Goal: Task Accomplishment & Management: Use online tool/utility

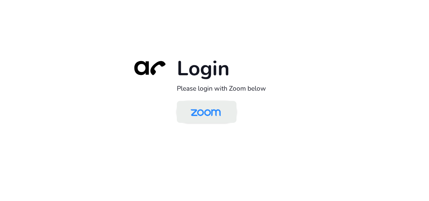
click at [200, 107] on img at bounding box center [205, 112] width 43 height 20
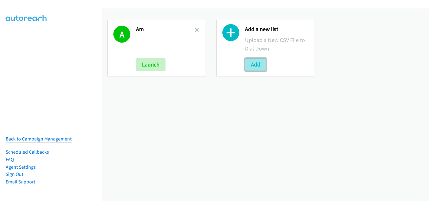
click at [252, 63] on button "Add" at bounding box center [255, 64] width 21 height 13
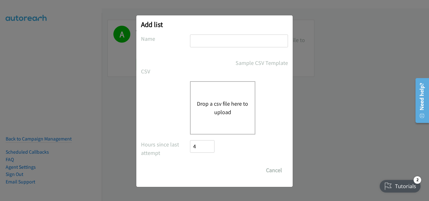
click at [210, 111] on button "Drop a csv file here to upload" at bounding box center [223, 108] width 52 height 17
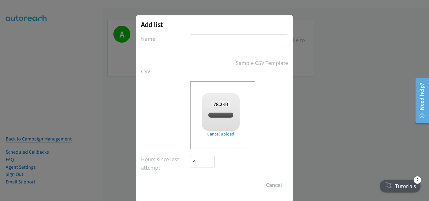
checkbox input "true"
click at [201, 42] on input "text" at bounding box center [239, 41] width 98 height 13
type input "PM"
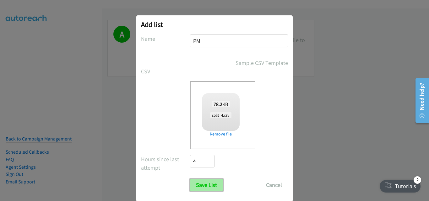
click at [203, 184] on input "Save List" at bounding box center [206, 185] width 33 height 13
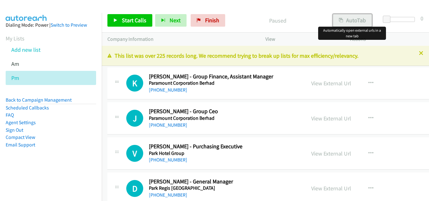
click at [359, 23] on button "AutoTab" at bounding box center [352, 20] width 39 height 13
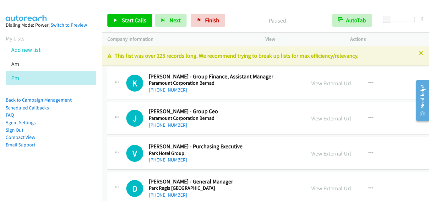
click at [121, 127] on div "J Callback Scheduled Jeffrey Chew - Group Ceo Paramount Corporation Berhad Asia…" at bounding box center [206, 118] width 187 height 21
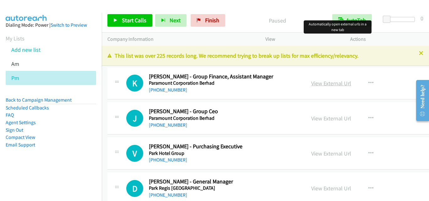
click at [326, 84] on link "View External Url" at bounding box center [331, 83] width 40 height 7
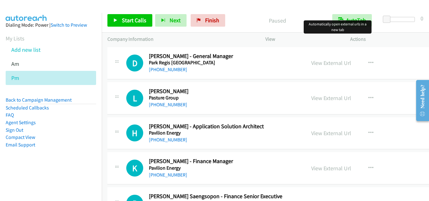
scroll to position [157, 0]
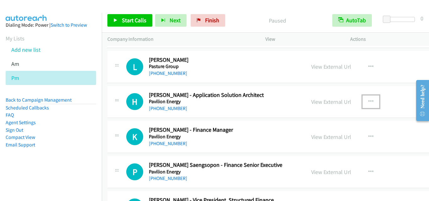
click at [369, 101] on icon "button" at bounding box center [370, 101] width 5 height 5
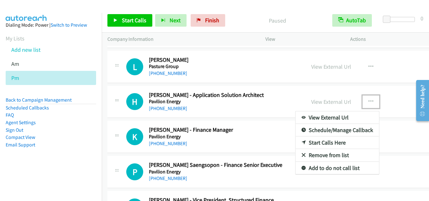
click at [340, 144] on link "Start Calls Here" at bounding box center [338, 143] width 84 height 13
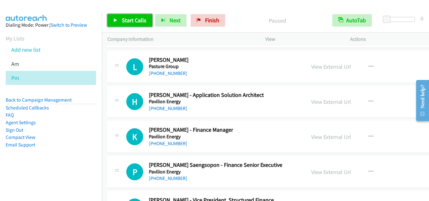
click at [126, 21] on span "Start Calls" at bounding box center [134, 20] width 24 height 7
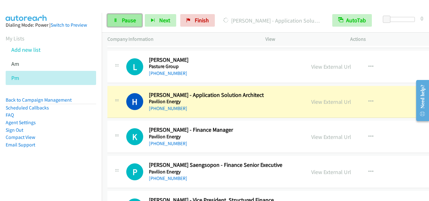
click at [124, 19] on span "Pause" at bounding box center [129, 20] width 14 height 7
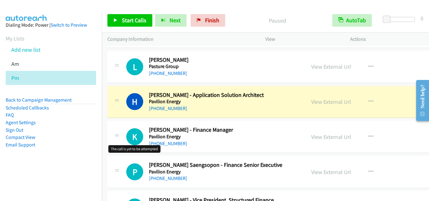
click at [129, 144] on h1 "K" at bounding box center [134, 136] width 17 height 17
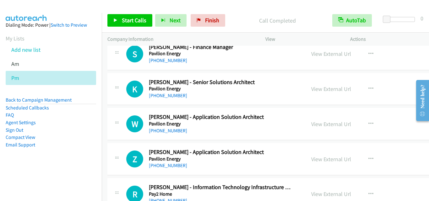
scroll to position [377, 0]
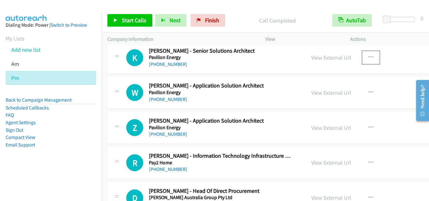
click at [370, 55] on icon "button" at bounding box center [370, 57] width 5 height 5
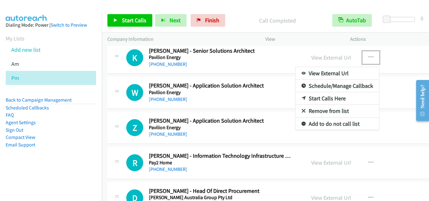
click at [340, 100] on link "Start Calls Here" at bounding box center [338, 98] width 84 height 13
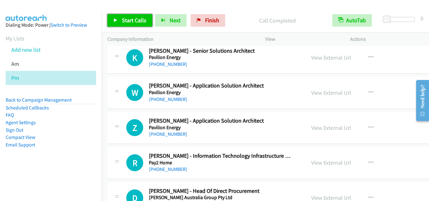
click at [125, 20] on span "Start Calls" at bounding box center [134, 20] width 24 height 7
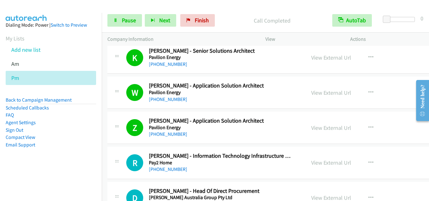
drag, startPoint x: 122, startPoint y: 116, endPoint x: 122, endPoint y: 44, distance: 71.3
click at [134, 20] on span "Pause" at bounding box center [129, 20] width 14 height 7
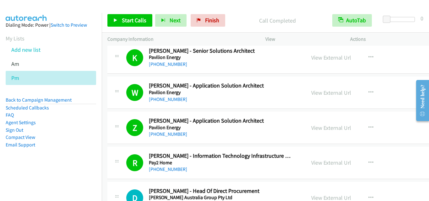
click at [116, 145] on td "Z Callback Scheduled Zheng Lou - Application Solution Architect Pavilion Energy…" at bounding box center [294, 128] width 385 height 35
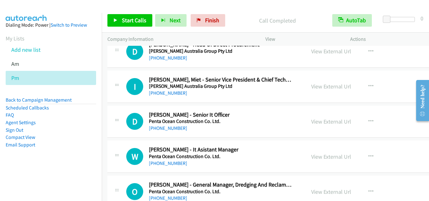
scroll to position [534, 0]
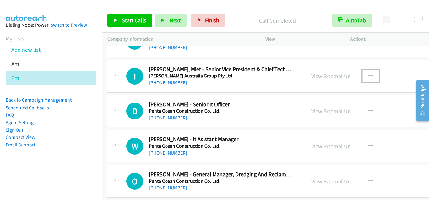
click at [368, 74] on icon "button" at bounding box center [370, 75] width 5 height 5
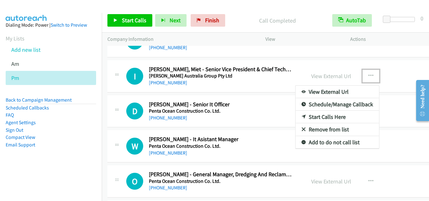
click at [321, 117] on link "Start Calls Here" at bounding box center [338, 117] width 84 height 13
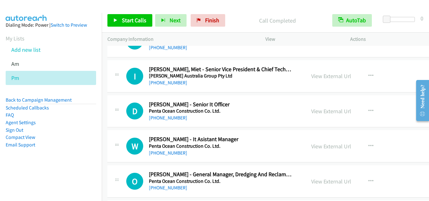
click at [131, 13] on div "Start Calls Pause Next Finish Call Completed AutoTab AutoTab 0" at bounding box center [265, 20] width 327 height 24
click at [368, 74] on icon "button" at bounding box center [370, 75] width 5 height 5
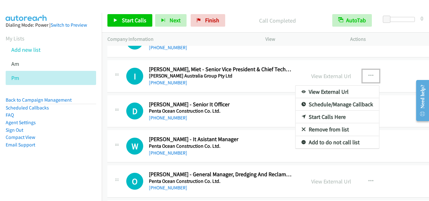
click at [347, 117] on link "Start Calls Here" at bounding box center [338, 117] width 84 height 13
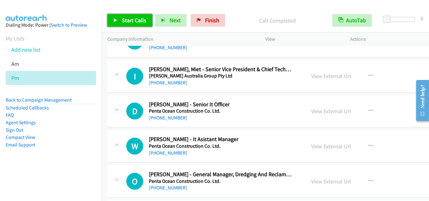
click at [138, 23] on span "Start Calls" at bounding box center [134, 20] width 24 height 7
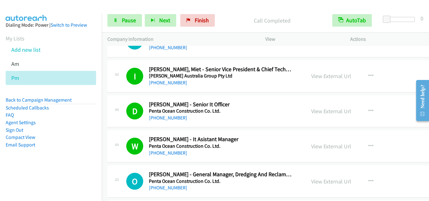
click at [123, 132] on div "W Callback Scheduled Whelen Ng - It Asistant Manager Penta Ocean Construction C…" at bounding box center [294, 146] width 374 height 32
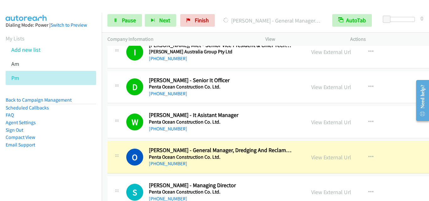
scroll to position [565, 0]
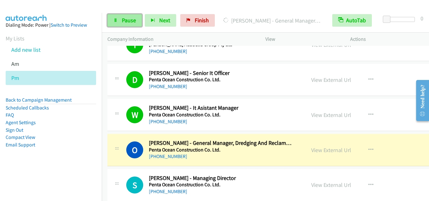
click at [130, 24] on link "Pause" at bounding box center [124, 20] width 35 height 13
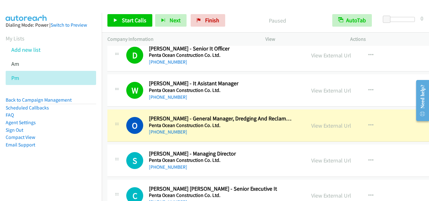
scroll to position [628, 0]
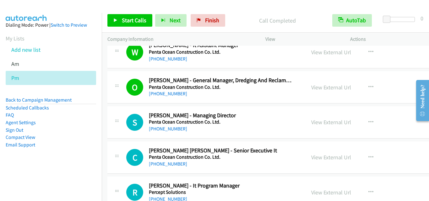
click at [116, 127] on div at bounding box center [117, 120] width 8 height 17
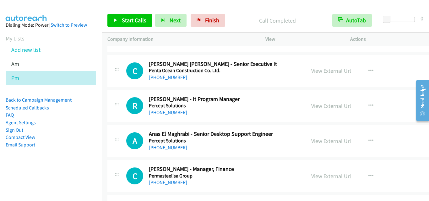
scroll to position [722, 0]
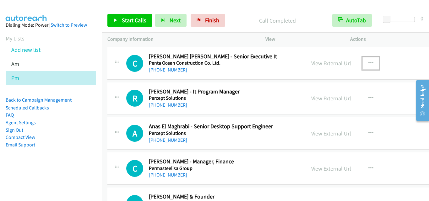
click at [368, 62] on icon "button" at bounding box center [370, 63] width 5 height 5
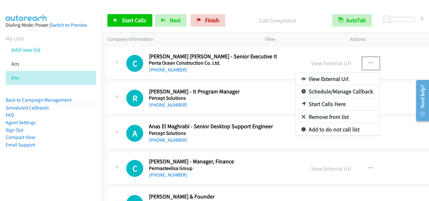
click at [337, 107] on link "Start Calls Here" at bounding box center [338, 104] width 84 height 13
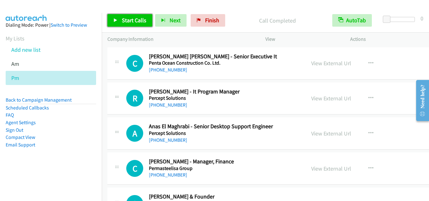
click at [132, 20] on span "Start Calls" at bounding box center [134, 20] width 24 height 7
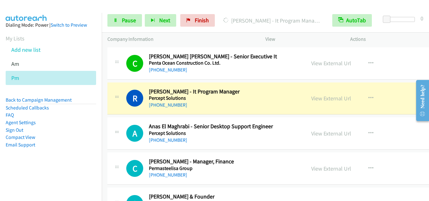
click at [128, 13] on div "Start Calls Pause Next Finish Dialing Raviraj Rathinavelu - It Program Manager …" at bounding box center [265, 20] width 327 height 24
click at [130, 21] on span "Pause" at bounding box center [129, 20] width 14 height 7
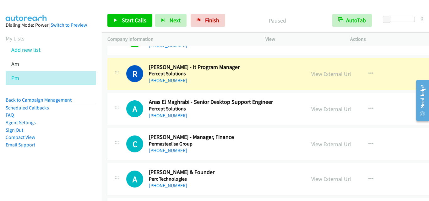
scroll to position [754, 0]
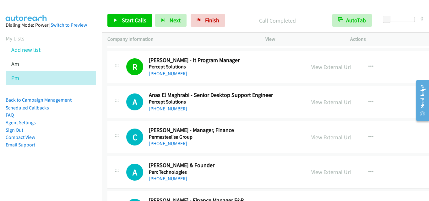
click at [126, 123] on div "C Callback Scheduled Christine Tay - Manager, Finance Permasteelisa Group Asia/…" at bounding box center [294, 137] width 374 height 32
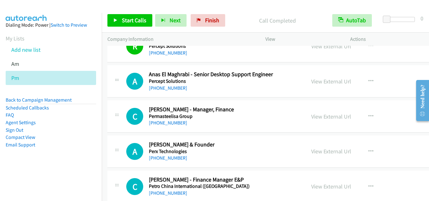
scroll to position [785, 0]
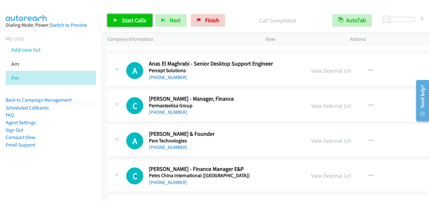
click at [128, 20] on span "Start Calls" at bounding box center [134, 20] width 24 height 7
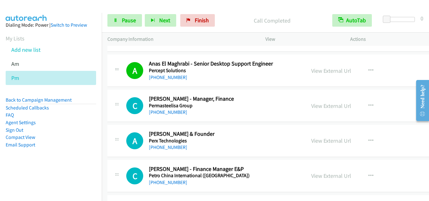
click at [121, 118] on div "C Callback Scheduled Christine Tay - Manager, Finance Permasteelisa Group Asia/…" at bounding box center [294, 106] width 374 height 32
click at [122, 19] on span "Pause" at bounding box center [129, 20] width 14 height 7
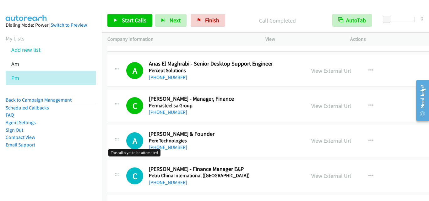
click at [135, 149] on h1 "A" at bounding box center [134, 141] width 17 height 17
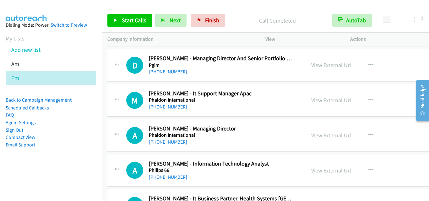
scroll to position [1068, 0]
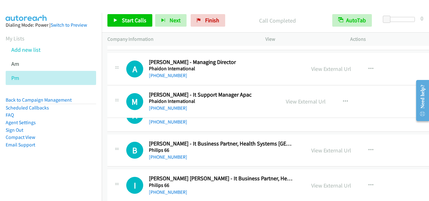
drag, startPoint x: 250, startPoint y: 72, endPoint x: 249, endPoint y: 105, distance: 32.7
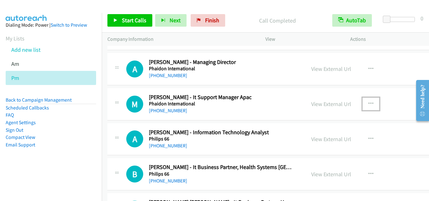
click at [369, 105] on icon "button" at bounding box center [370, 103] width 5 height 5
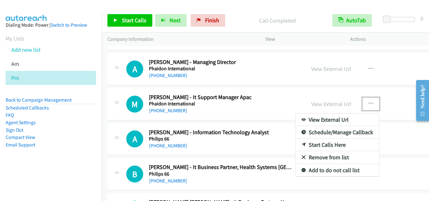
click at [330, 143] on link "Start Calls Here" at bounding box center [338, 145] width 84 height 13
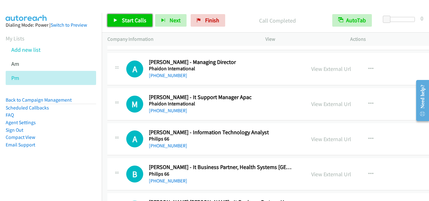
click at [137, 22] on span "Start Calls" at bounding box center [134, 20] width 24 height 7
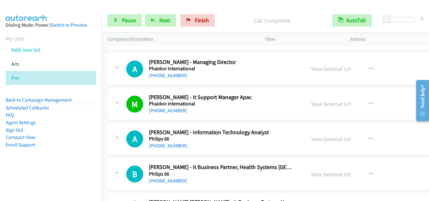
click at [116, 132] on div at bounding box center [117, 137] width 8 height 17
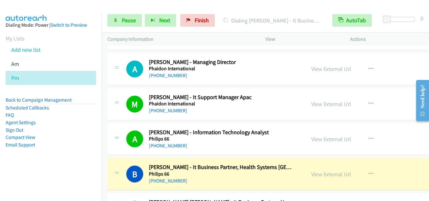
click at [126, 151] on div "A Callback Scheduled Alan Teo - Information Technology Analyst Philips 66 Asia/…" at bounding box center [294, 139] width 374 height 32
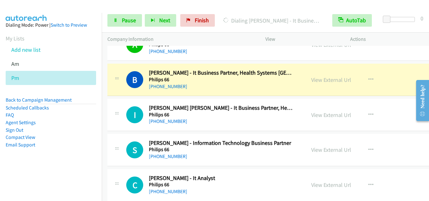
scroll to position [1162, 0]
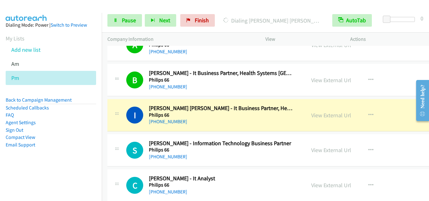
click at [125, 137] on div "S Callback Scheduled Sunil Kumar - Information Technology Business Partner Phil…" at bounding box center [294, 150] width 374 height 32
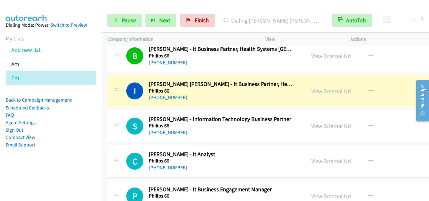
scroll to position [1193, 0]
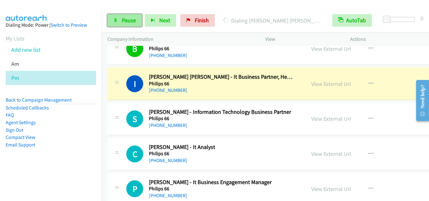
click at [128, 18] on span "Pause" at bounding box center [129, 20] width 14 height 7
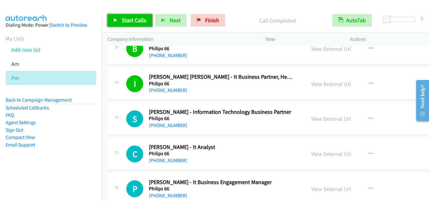
click at [122, 19] on span "Start Calls" at bounding box center [134, 20] width 24 height 7
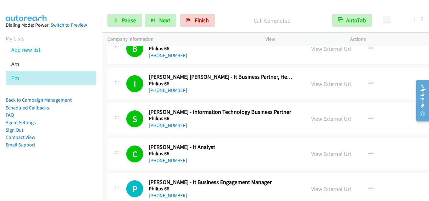
click at [135, 144] on div "C Callback Scheduled Choon Sarn Ng - It Analyst Philips 66 Asia/Singapore +65 9…" at bounding box center [213, 154] width 174 height 21
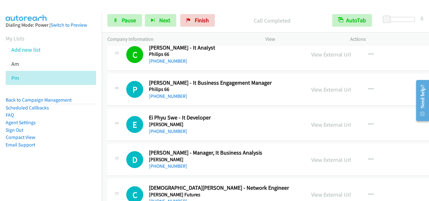
scroll to position [1319, 0]
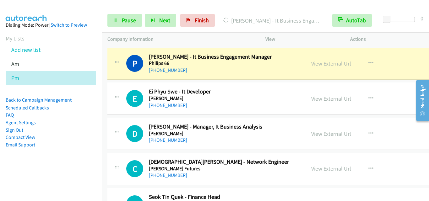
click at [119, 92] on div at bounding box center [117, 96] width 8 height 17
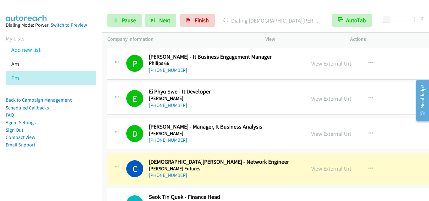
click at [115, 144] on div "D Callback Scheduled Diogenes Ricardo Relao - Manager, It Business Analysis Phi…" at bounding box center [206, 133] width 187 height 21
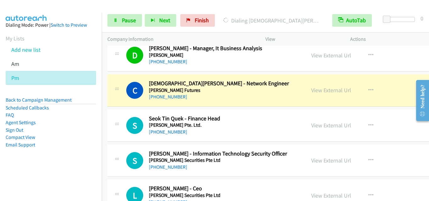
scroll to position [1413, 0]
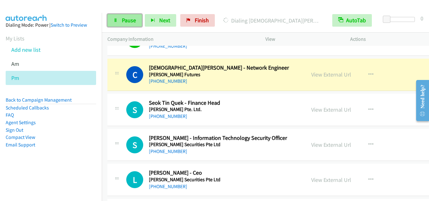
click at [117, 19] on icon at bounding box center [115, 21] width 4 height 4
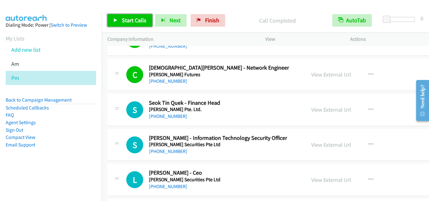
click at [125, 20] on span "Start Calls" at bounding box center [134, 20] width 24 height 7
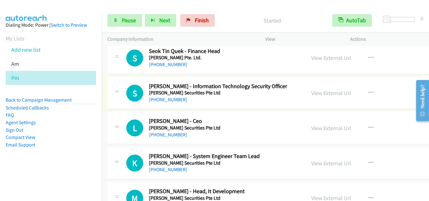
scroll to position [1476, 0]
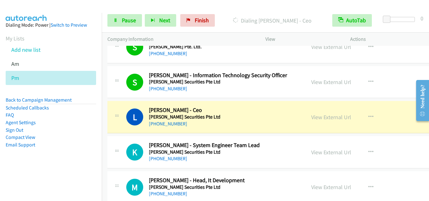
click at [107, 126] on td "L Callback Scheduled Linus L. - Ceo Phillip Securities Pte Ltd Asia/Singapore +…" at bounding box center [294, 117] width 385 height 35
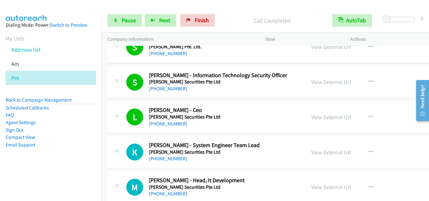
click at [113, 156] on div at bounding box center [117, 150] width 8 height 17
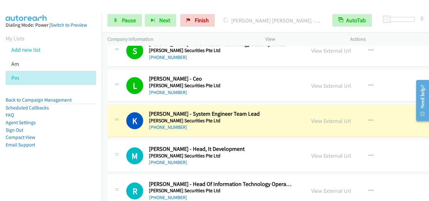
scroll to position [1539, 0]
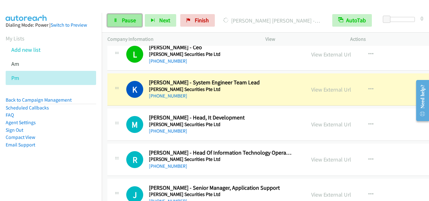
click at [117, 18] on link "Pause" at bounding box center [124, 20] width 35 height 13
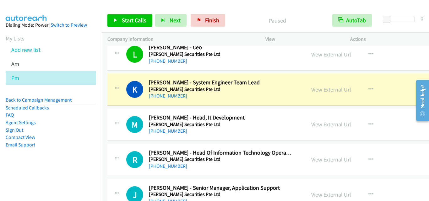
click at [135, 133] on h1 "M" at bounding box center [134, 124] width 17 height 17
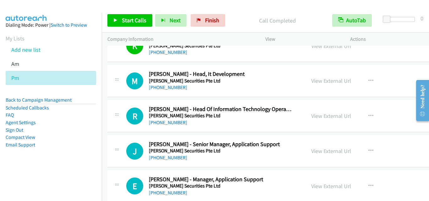
scroll to position [1602, 0]
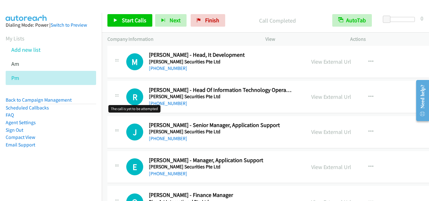
click at [127, 98] on h1 "R" at bounding box center [134, 97] width 17 height 17
click at [366, 61] on button "button" at bounding box center [370, 62] width 17 height 13
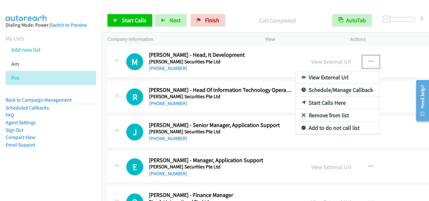
click at [337, 103] on link "Start Calls Here" at bounding box center [338, 103] width 84 height 13
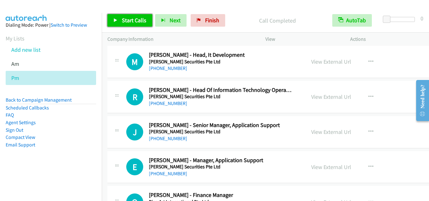
click at [131, 23] on span "Start Calls" at bounding box center [134, 20] width 24 height 7
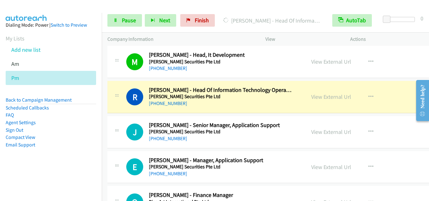
click at [111, 153] on div "E Callback Scheduled Elita Lim - Manager, Application Support Phillip Securitie…" at bounding box center [294, 167] width 374 height 32
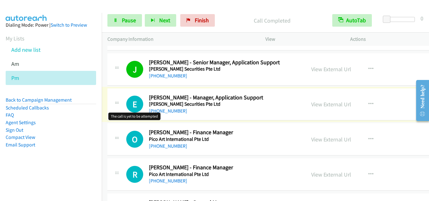
scroll to position [1696, 0]
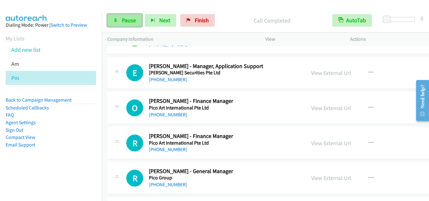
click at [130, 20] on span "Pause" at bounding box center [129, 20] width 14 height 7
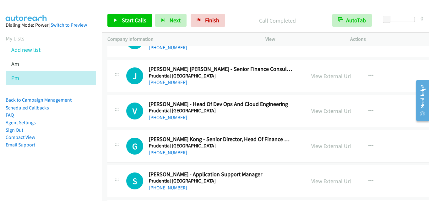
scroll to position [2355, 0]
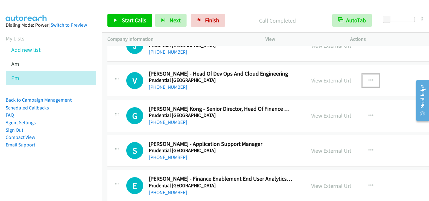
click at [369, 81] on icon "button" at bounding box center [370, 80] width 5 height 5
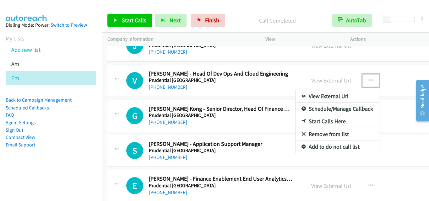
click at [346, 123] on link "Start Calls Here" at bounding box center [338, 121] width 84 height 13
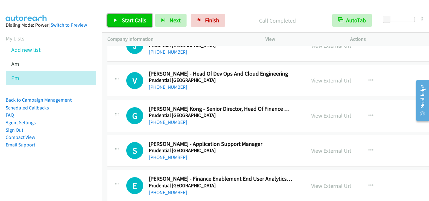
click at [137, 16] on link "Start Calls" at bounding box center [129, 20] width 45 height 13
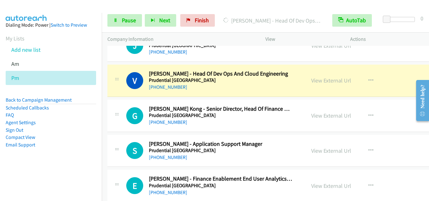
click at [122, 94] on div "V Callback Scheduled Vinoth Kumar Rajendran - Head Of Dev Ops And Cloud Enginee…" at bounding box center [294, 81] width 374 height 32
click at [126, 16] on link "Pause" at bounding box center [124, 20] width 35 height 13
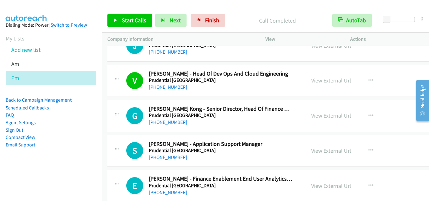
click at [120, 139] on div "S Callback Scheduled Subashree Ramesh - Application Support Manager Prudential …" at bounding box center [294, 151] width 374 height 32
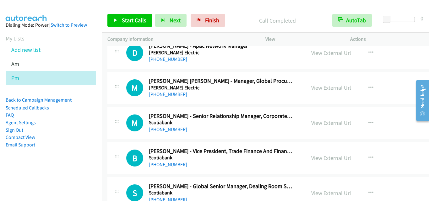
scroll to position [4334, 0]
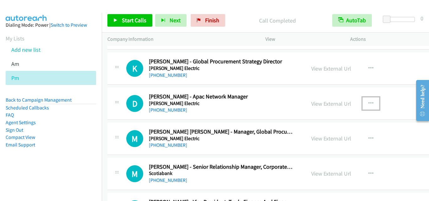
click at [369, 104] on icon "button" at bounding box center [370, 103] width 5 height 5
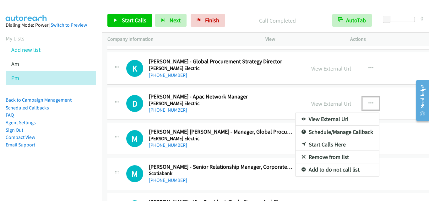
click at [328, 146] on link "Start Calls Here" at bounding box center [338, 144] width 84 height 13
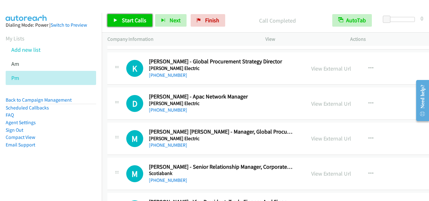
click at [123, 15] on link "Start Calls" at bounding box center [129, 20] width 45 height 13
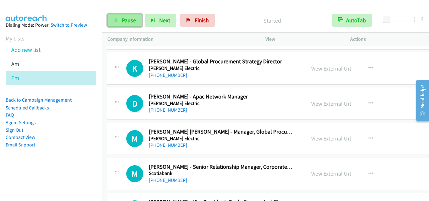
click at [123, 23] on span "Pause" at bounding box center [129, 20] width 14 height 7
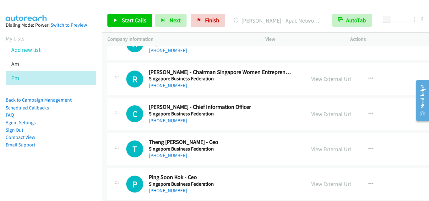
scroll to position [7129, 0]
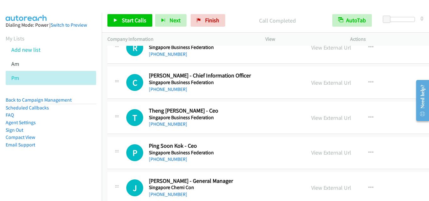
click at [131, 128] on div "T Callback Scheduled Theng Dar Teng - Ceo Singapore Business Federation Asia/Si…" at bounding box center [213, 117] width 174 height 21
click at [369, 79] on button "button" at bounding box center [370, 82] width 17 height 13
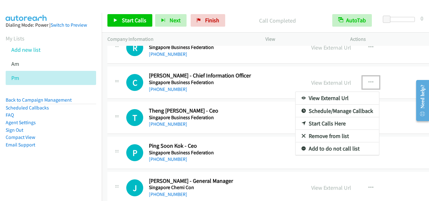
click at [326, 124] on link "Start Calls Here" at bounding box center [338, 123] width 84 height 13
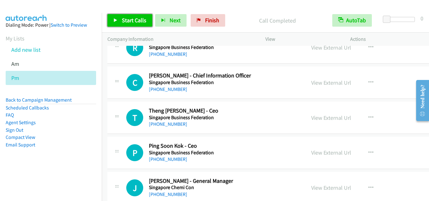
click at [140, 22] on span "Start Calls" at bounding box center [134, 20] width 24 height 7
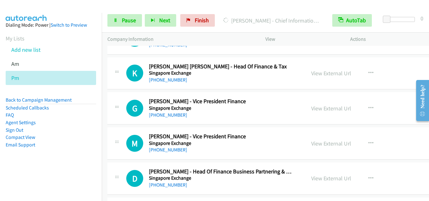
scroll to position [7380, 0]
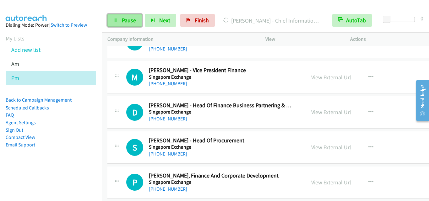
click at [136, 24] on link "Pause" at bounding box center [124, 20] width 35 height 13
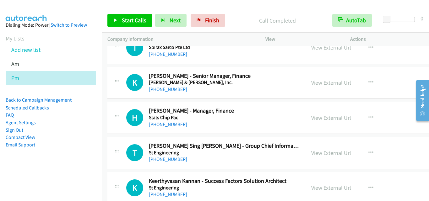
scroll to position [8668, 0]
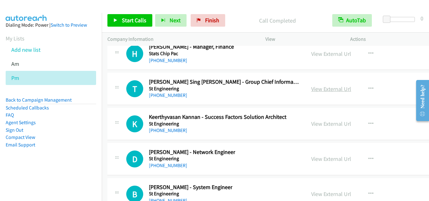
click at [329, 87] on link "View External Url" at bounding box center [331, 88] width 40 height 7
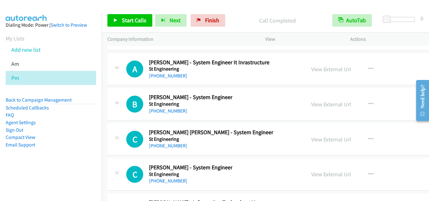
scroll to position [12619, 0]
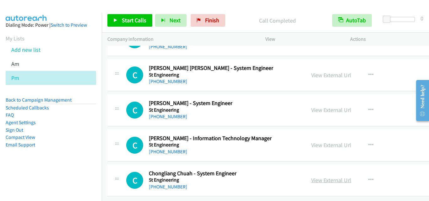
click at [318, 177] on link "View External Url" at bounding box center [331, 180] width 40 height 7
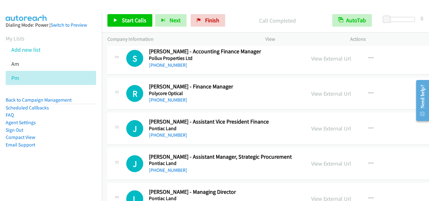
scroll to position [2246, 0]
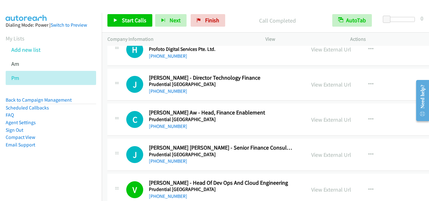
drag, startPoint x: 428, startPoint y: 188, endPoint x: 13, endPoint y: 2, distance: 455.2
click at [114, 125] on div at bounding box center [117, 117] width 8 height 17
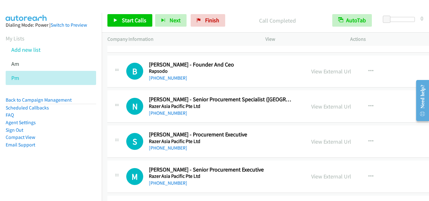
scroll to position [2811, 0]
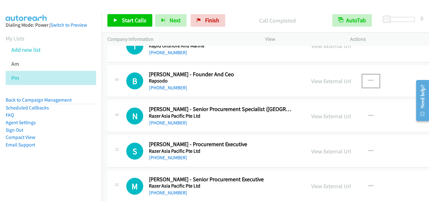
click at [370, 80] on icon "button" at bounding box center [370, 81] width 5 height 5
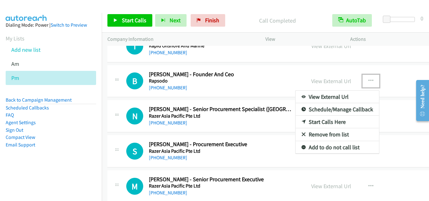
click at [336, 119] on link "Start Calls Here" at bounding box center [338, 122] width 84 height 13
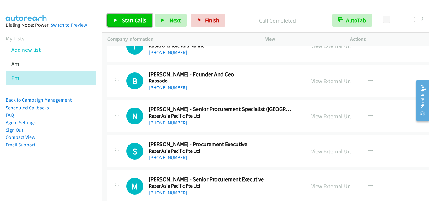
click at [126, 17] on span "Start Calls" at bounding box center [134, 20] width 24 height 7
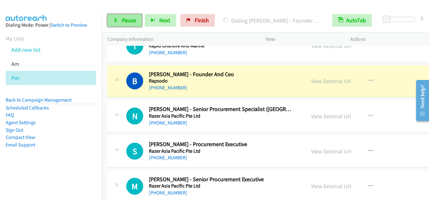
click at [120, 17] on link "Pause" at bounding box center [124, 20] width 35 height 13
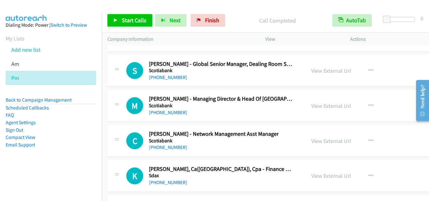
scroll to position [4539, 0]
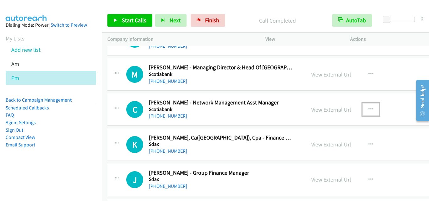
click at [374, 109] on button "button" at bounding box center [370, 109] width 17 height 13
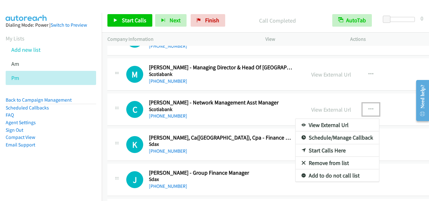
click at [331, 152] on link "Start Calls Here" at bounding box center [338, 150] width 84 height 13
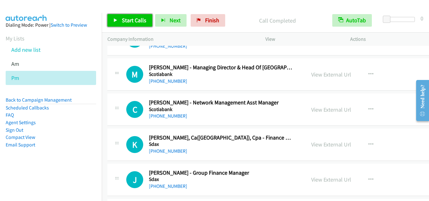
click at [132, 25] on link "Start Calls" at bounding box center [129, 20] width 45 height 13
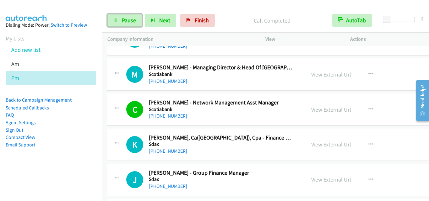
drag, startPoint x: 133, startPoint y: 18, endPoint x: 135, endPoint y: 27, distance: 9.1
click at [133, 18] on span "Pause" at bounding box center [129, 20] width 14 height 7
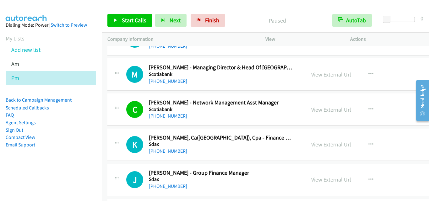
drag, startPoint x: 132, startPoint y: 154, endPoint x: 265, endPoint y: 148, distance: 133.3
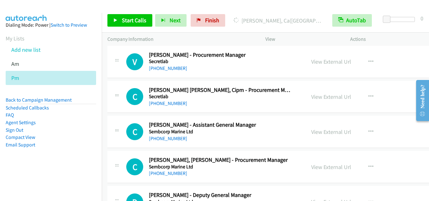
scroll to position [5230, 0]
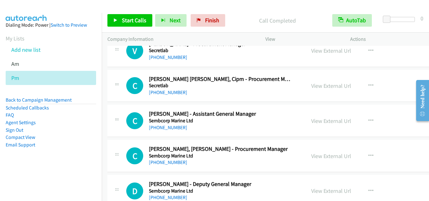
drag, startPoint x: 136, startPoint y: 101, endPoint x: 369, endPoint y: 98, distance: 233.0
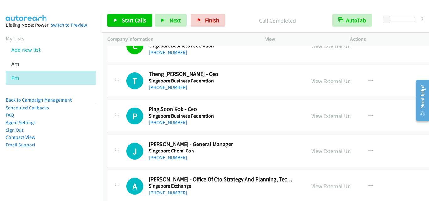
scroll to position [7177, 0]
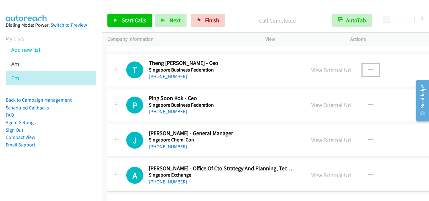
click at [372, 67] on button "button" at bounding box center [370, 70] width 17 height 13
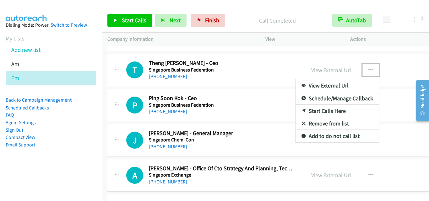
click at [330, 109] on link "Start Calls Here" at bounding box center [338, 111] width 84 height 13
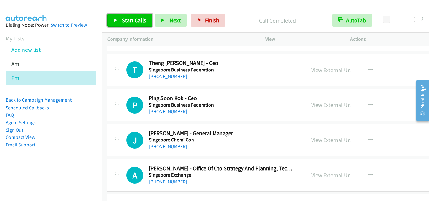
click at [141, 16] on link "Start Calls" at bounding box center [129, 20] width 45 height 13
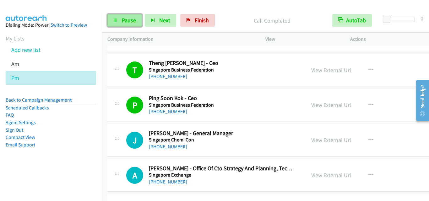
drag, startPoint x: 132, startPoint y: 22, endPoint x: 135, endPoint y: 24, distance: 3.5
click at [132, 22] on span "Pause" at bounding box center [129, 20] width 14 height 7
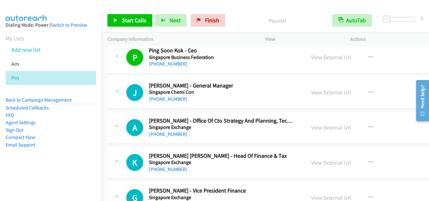
scroll to position [7239, 0]
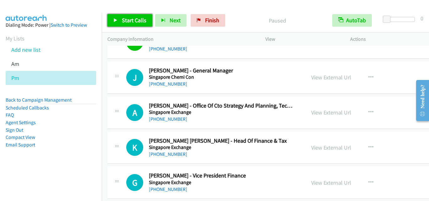
click at [125, 20] on span "Start Calls" at bounding box center [134, 20] width 24 height 7
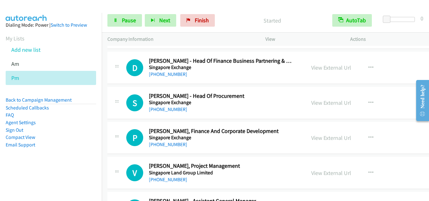
scroll to position [7428, 0]
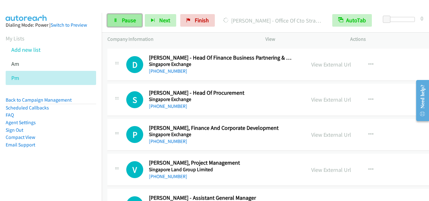
click at [127, 19] on span "Pause" at bounding box center [129, 20] width 14 height 7
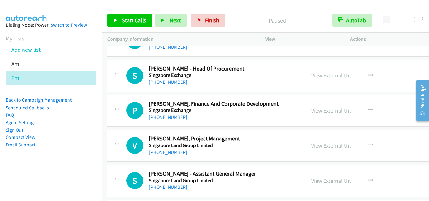
scroll to position [7459, 0]
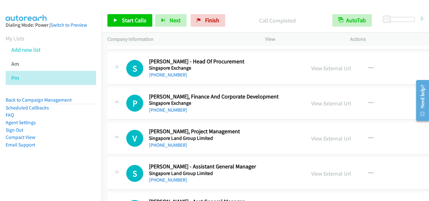
click at [125, 154] on div "V Callback Scheduled Vincent Tan - Gm, Project Management Singapore Land Group …" at bounding box center [294, 138] width 374 height 32
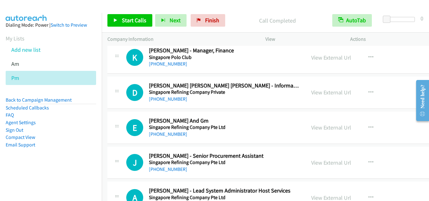
scroll to position [7993, 0]
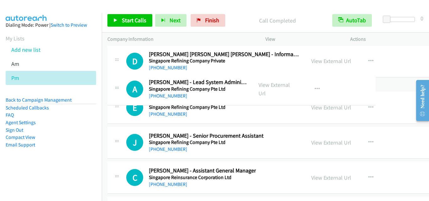
drag, startPoint x: 241, startPoint y: 128, endPoint x: 244, endPoint y: 89, distance: 39.4
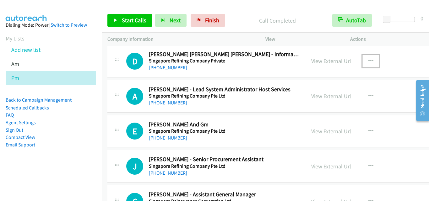
click at [371, 62] on icon "button" at bounding box center [370, 61] width 5 height 5
